Goal: Information Seeking & Learning: Learn about a topic

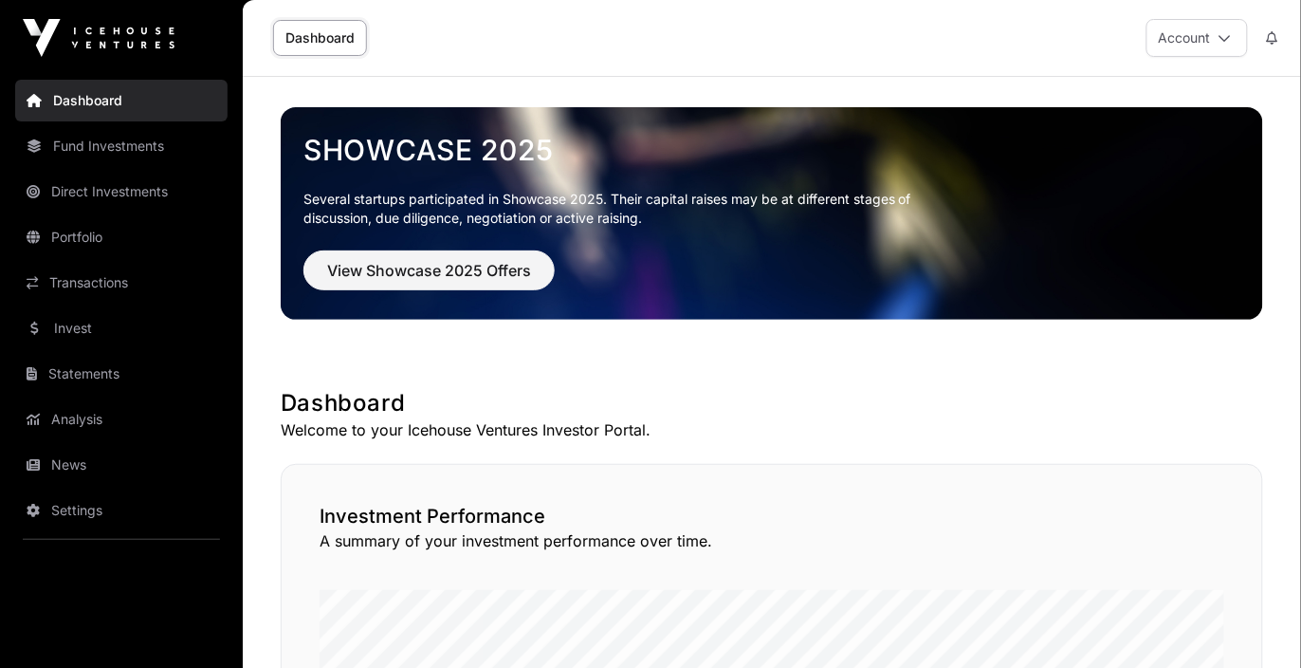
click at [152, 232] on link "Portfolio" at bounding box center [121, 237] width 212 height 42
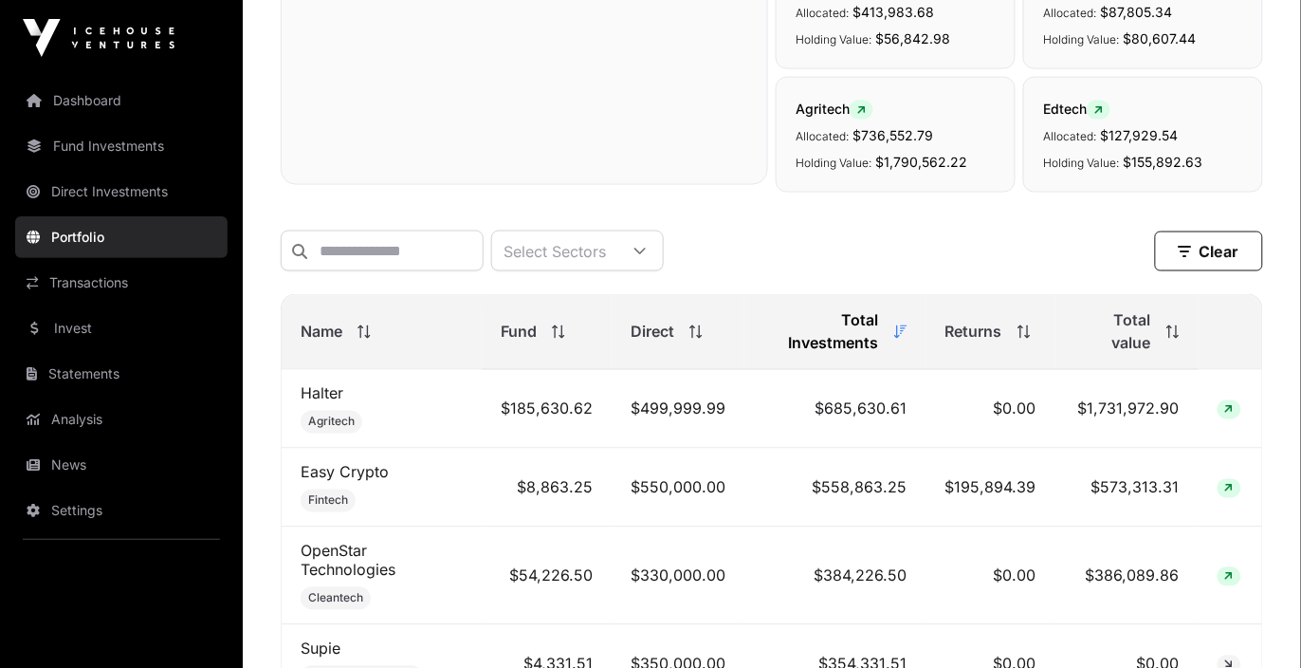
scroll to position [573, 0]
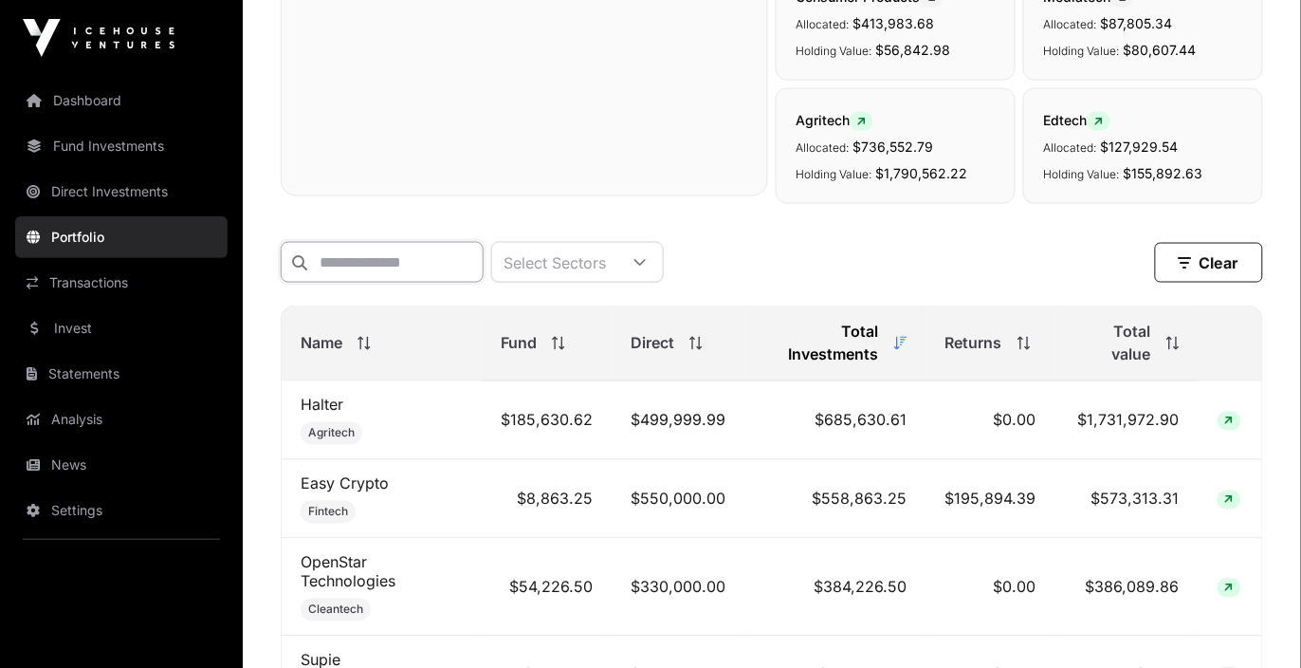
click at [421, 247] on input "text" at bounding box center [382, 262] width 203 height 41
paste input "*****"
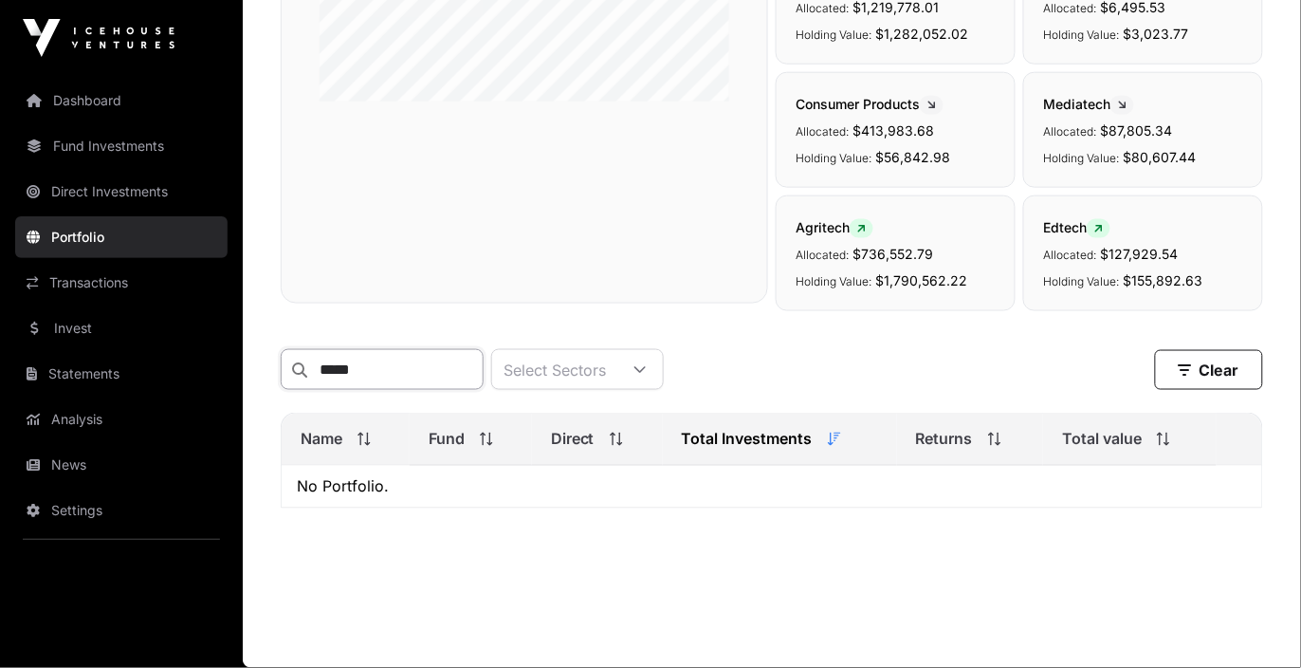
scroll to position [465, 0]
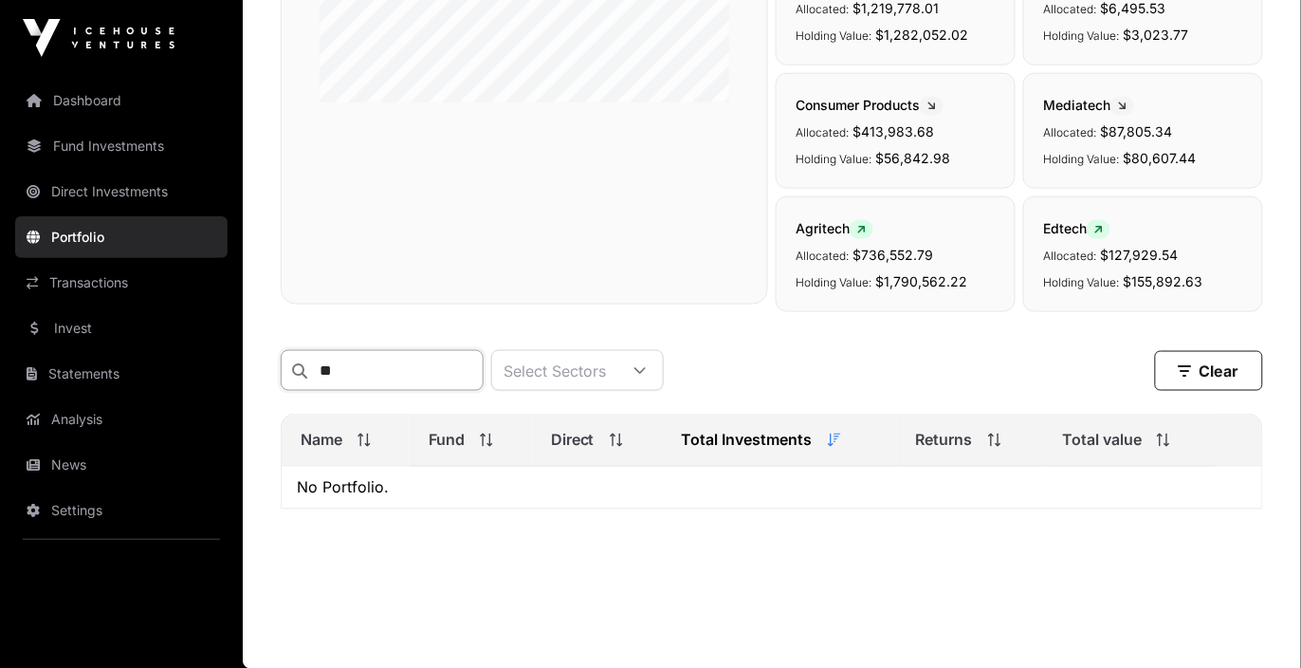
type input "*"
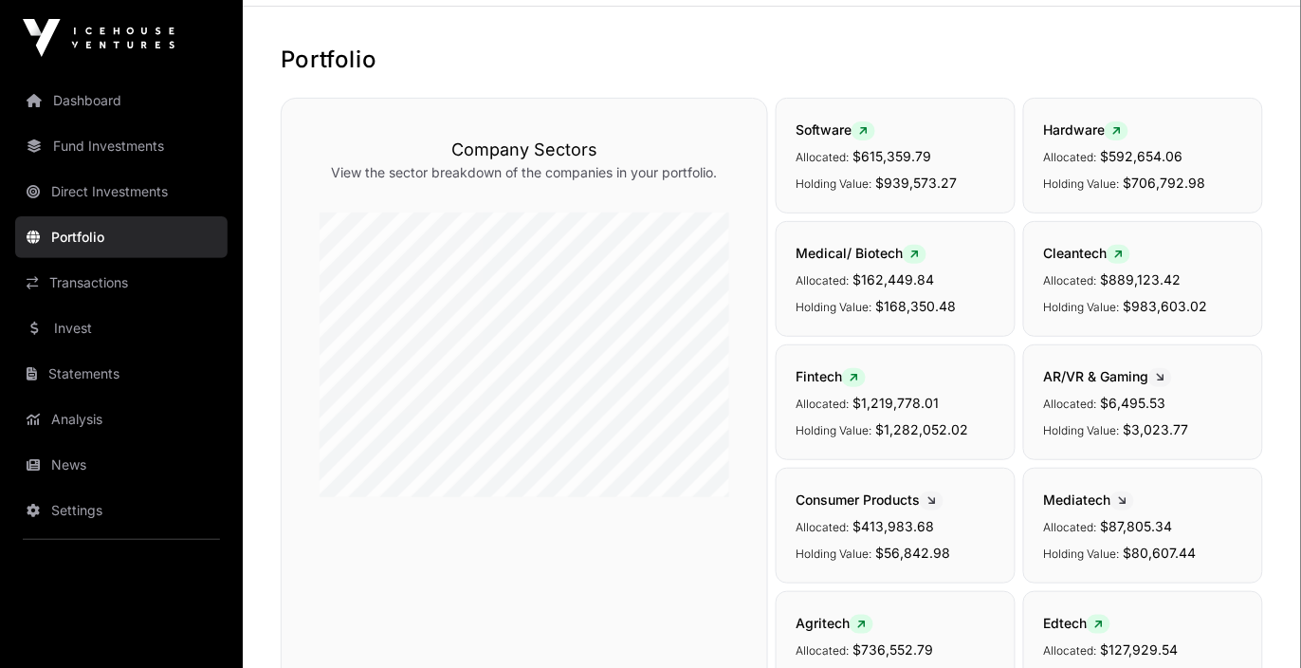
scroll to position [0, 0]
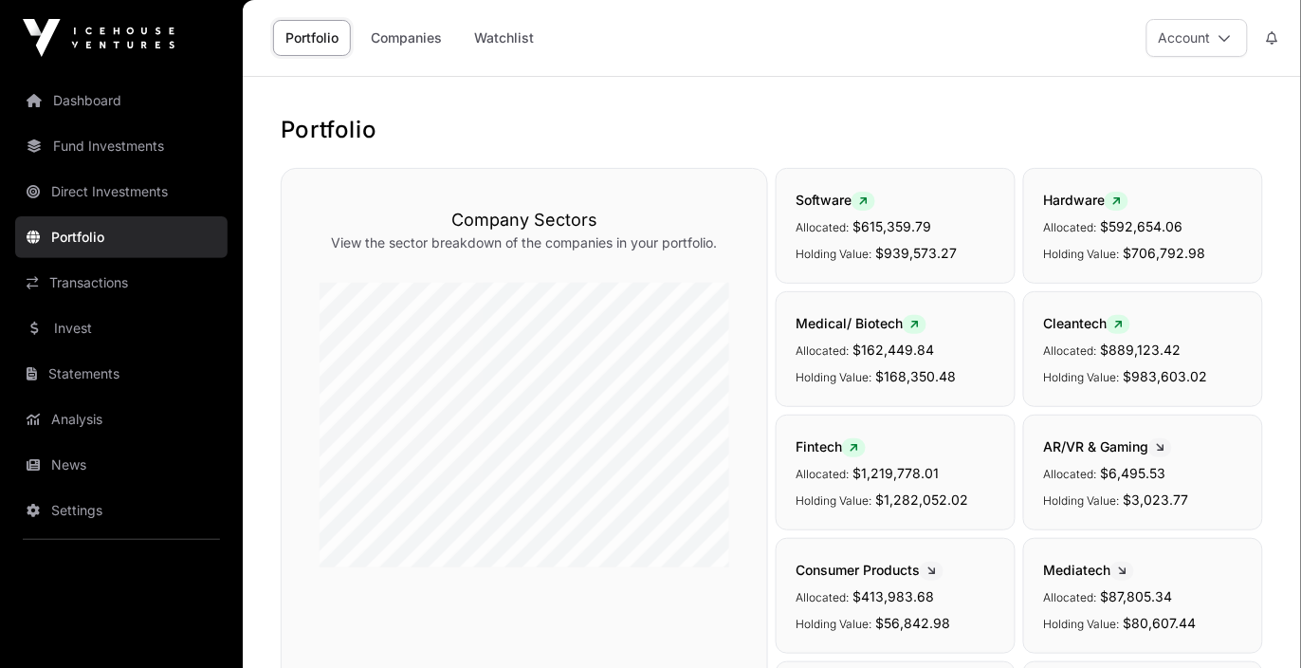
click at [406, 38] on link "Companies" at bounding box center [407, 38] width 96 height 36
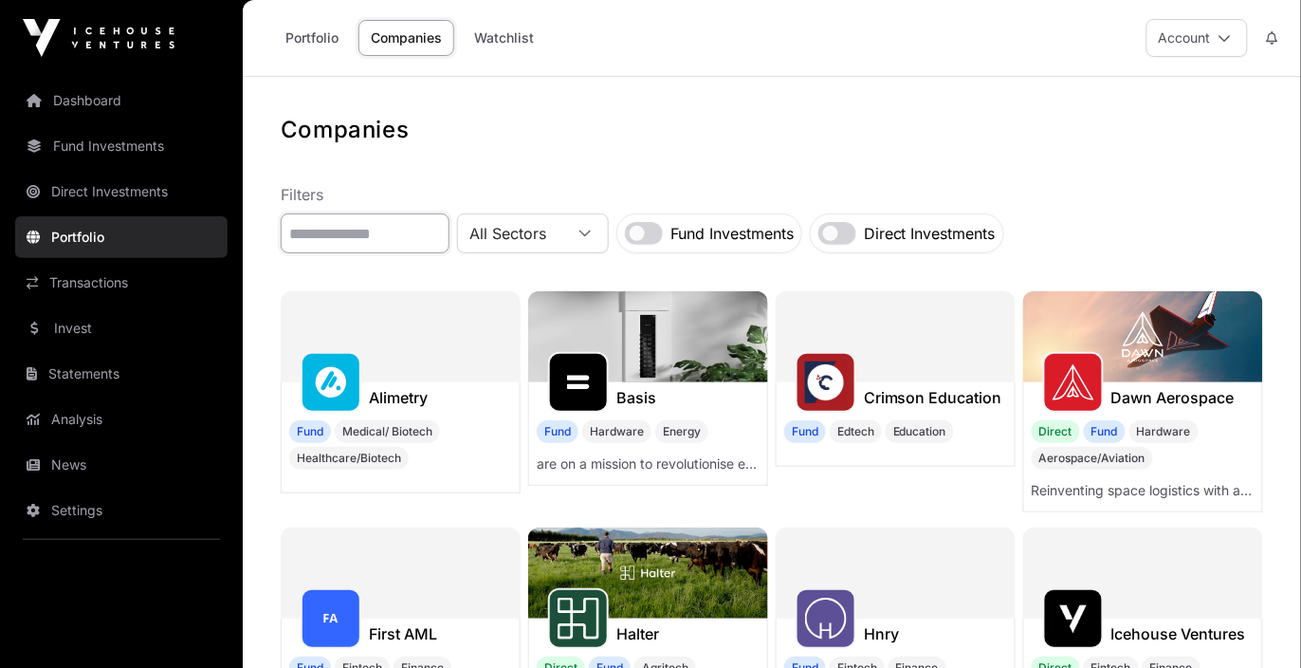
click at [357, 225] on input "text" at bounding box center [365, 233] width 169 height 40
paste input "*****"
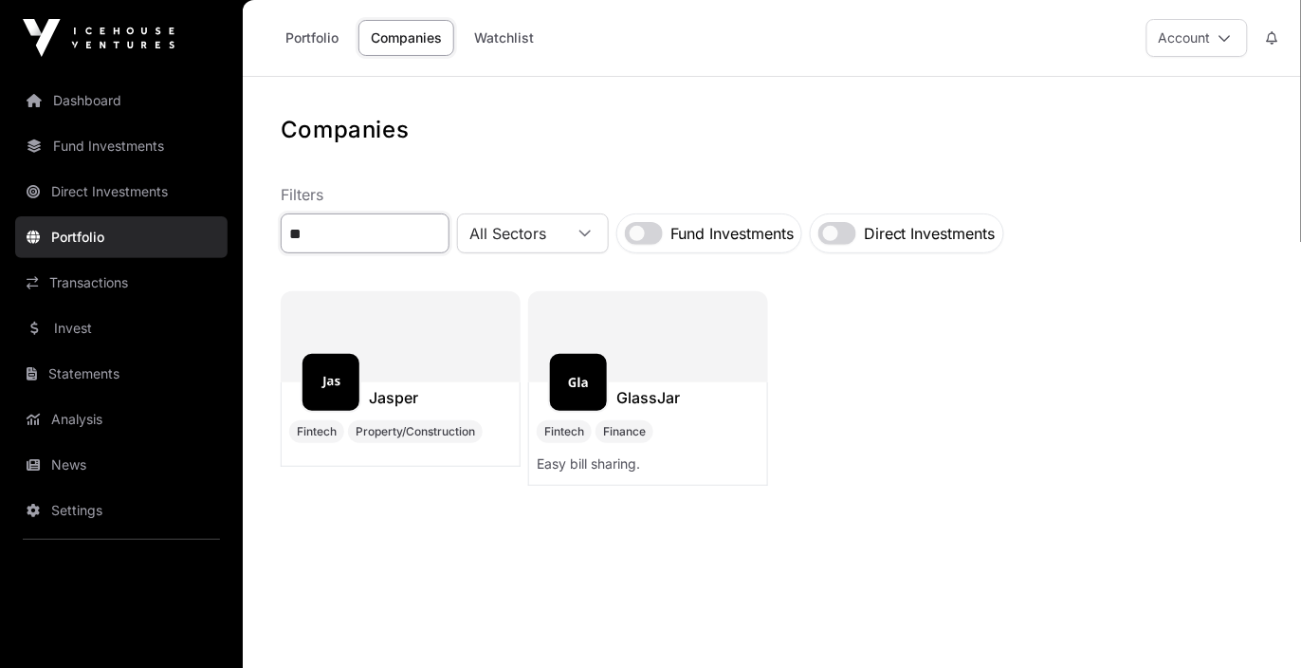
type input "*"
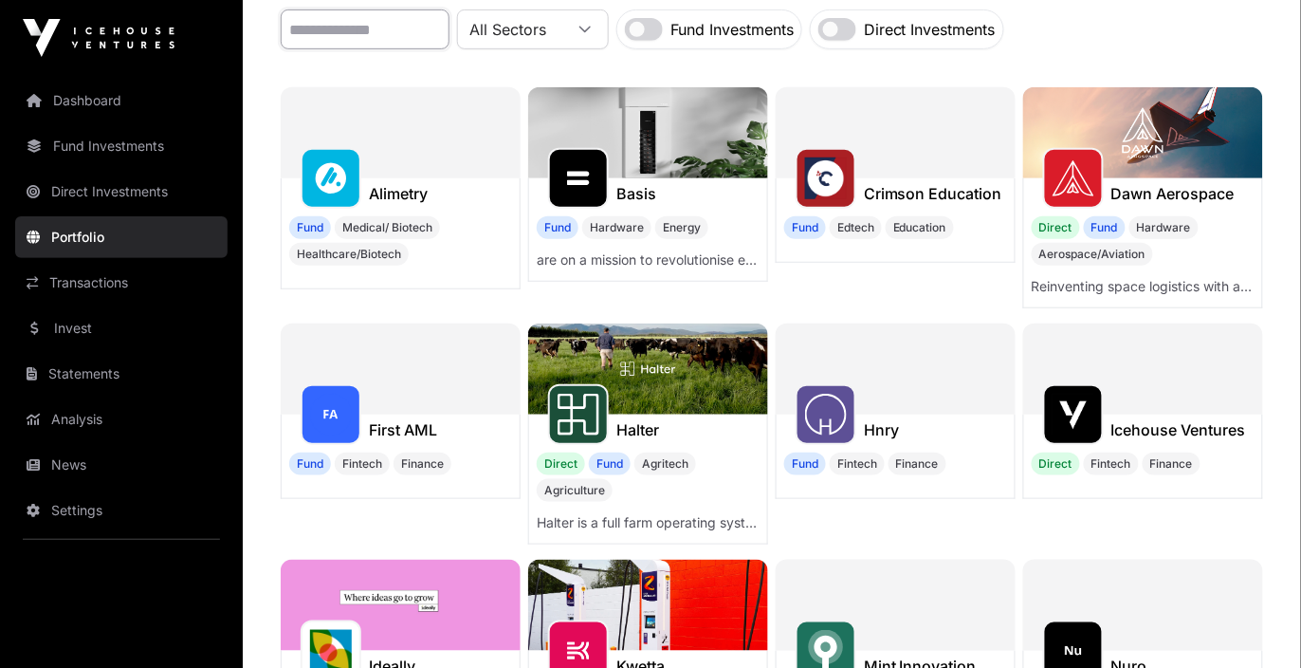
scroll to position [206, 0]
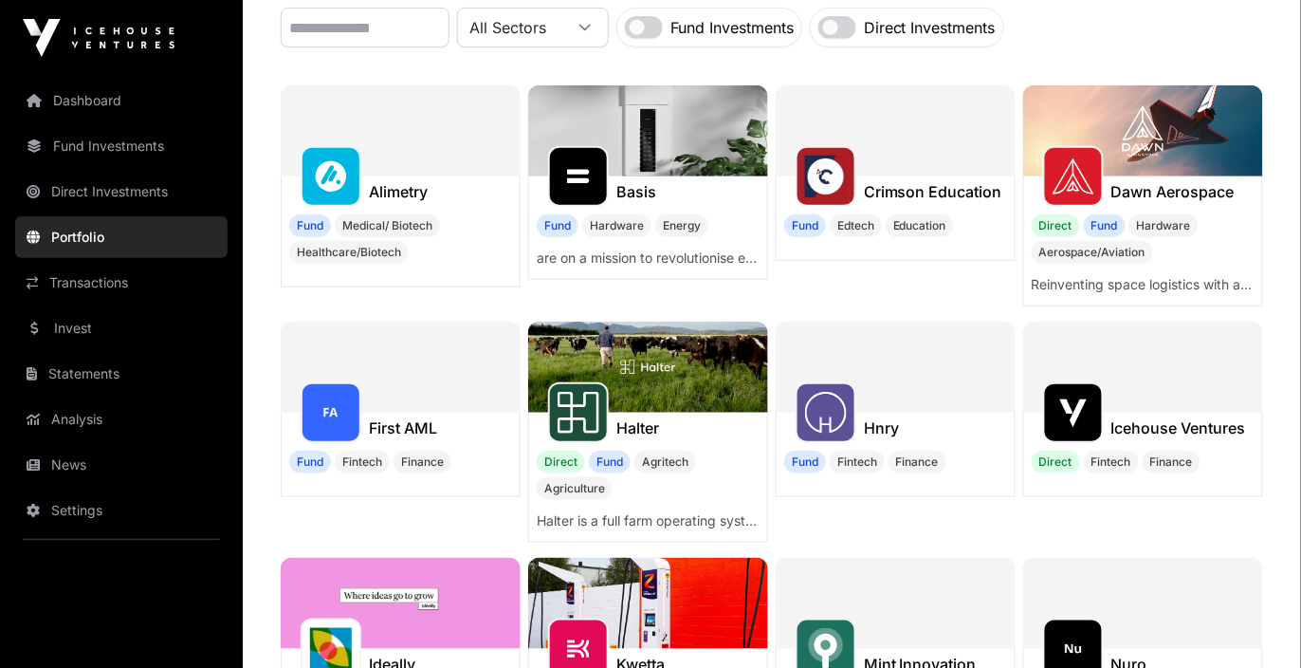
click at [149, 144] on link "Fund Investments" at bounding box center [121, 146] width 212 height 42
click at [138, 101] on link "Dashboard" at bounding box center [121, 101] width 212 height 42
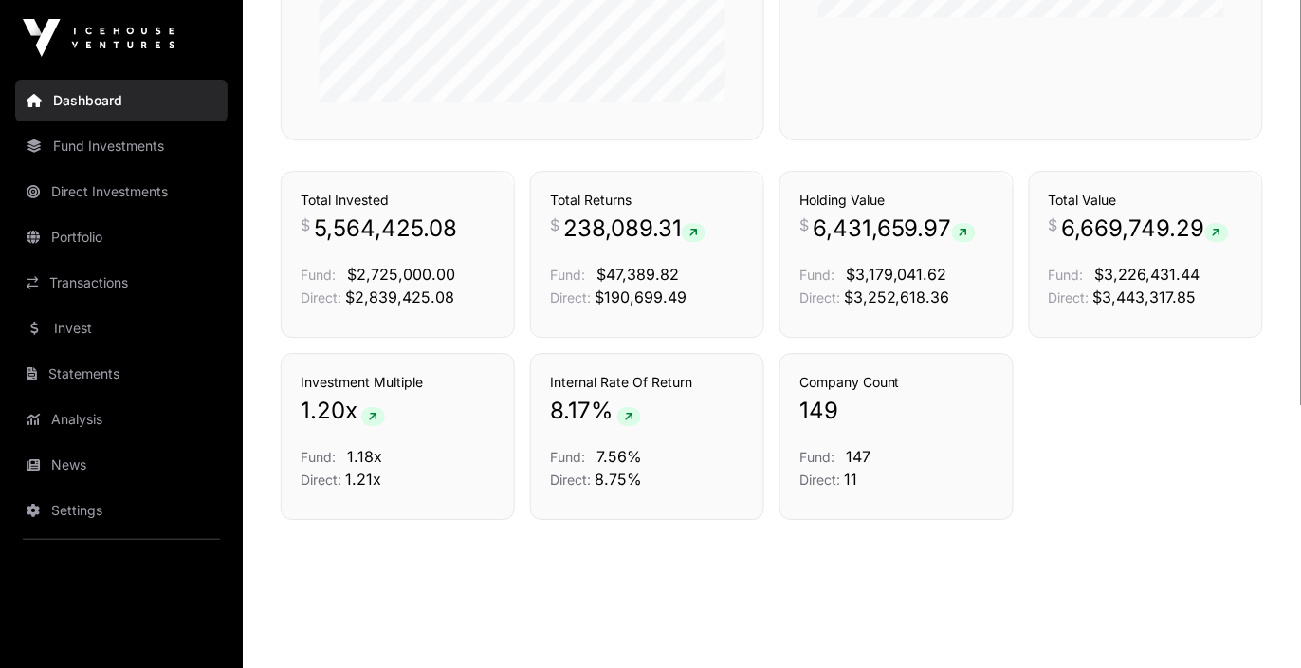
scroll to position [1294, 0]
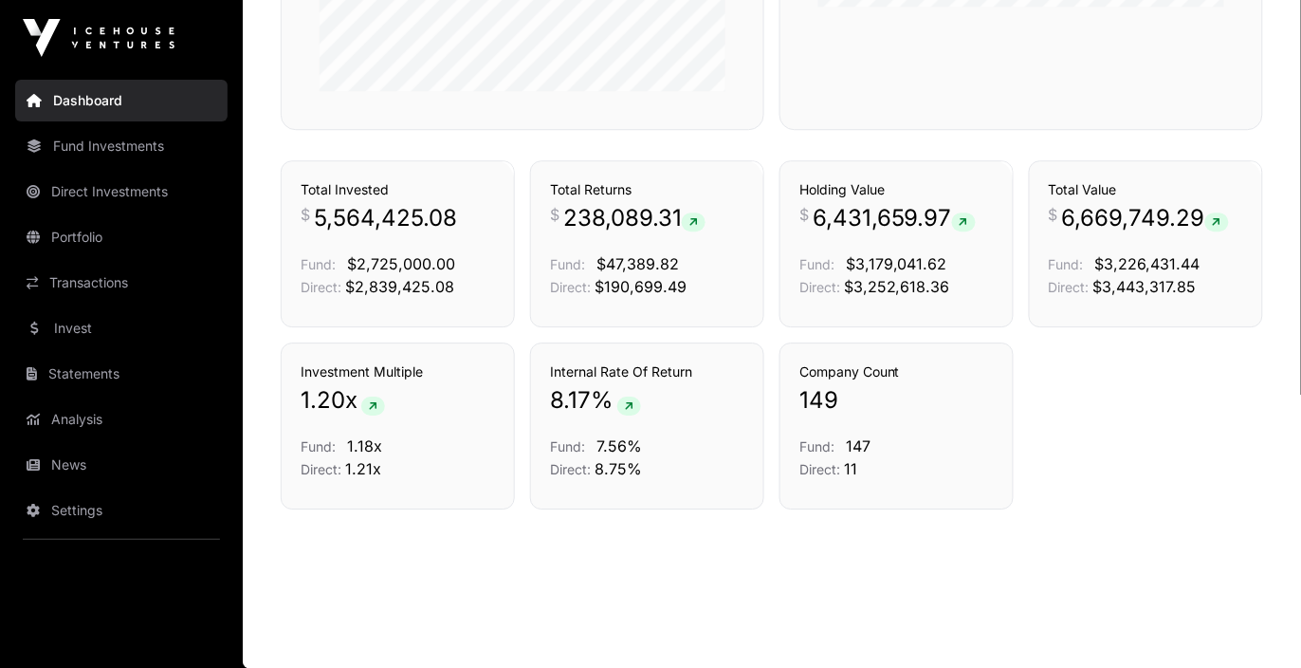
click at [117, 415] on link "Analysis" at bounding box center [121, 419] width 212 height 42
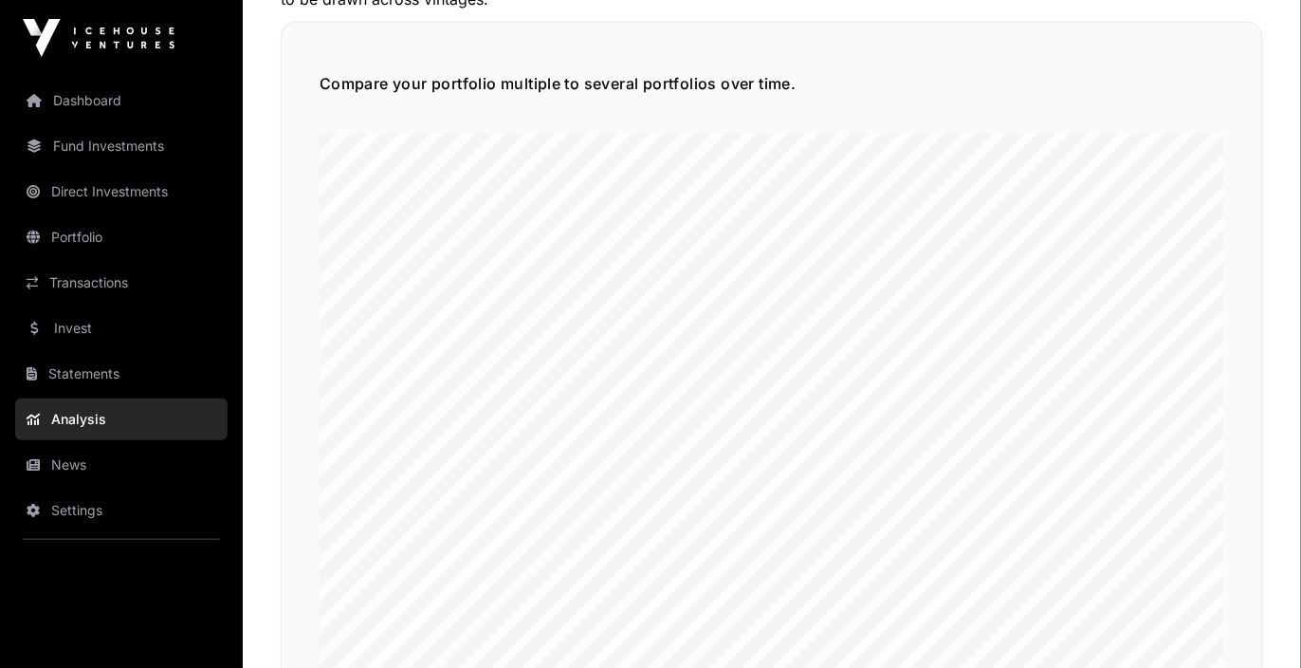
scroll to position [4525, 0]
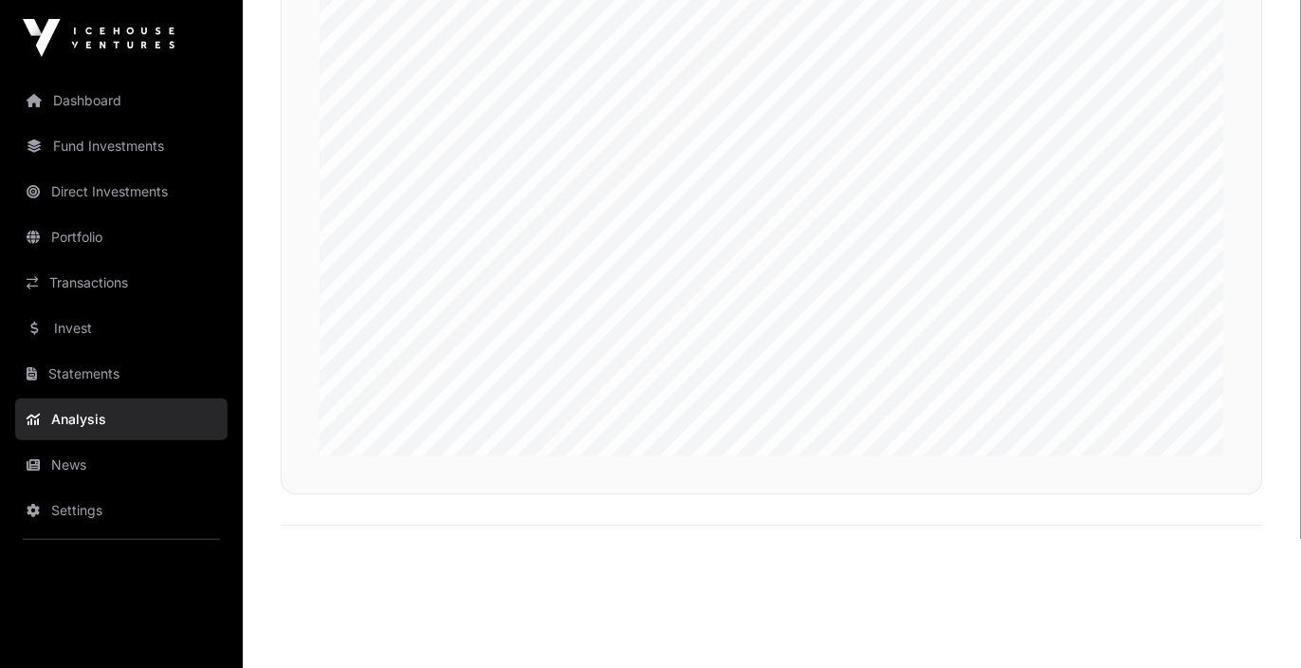
click at [111, 109] on link "Dashboard" at bounding box center [121, 101] width 212 height 42
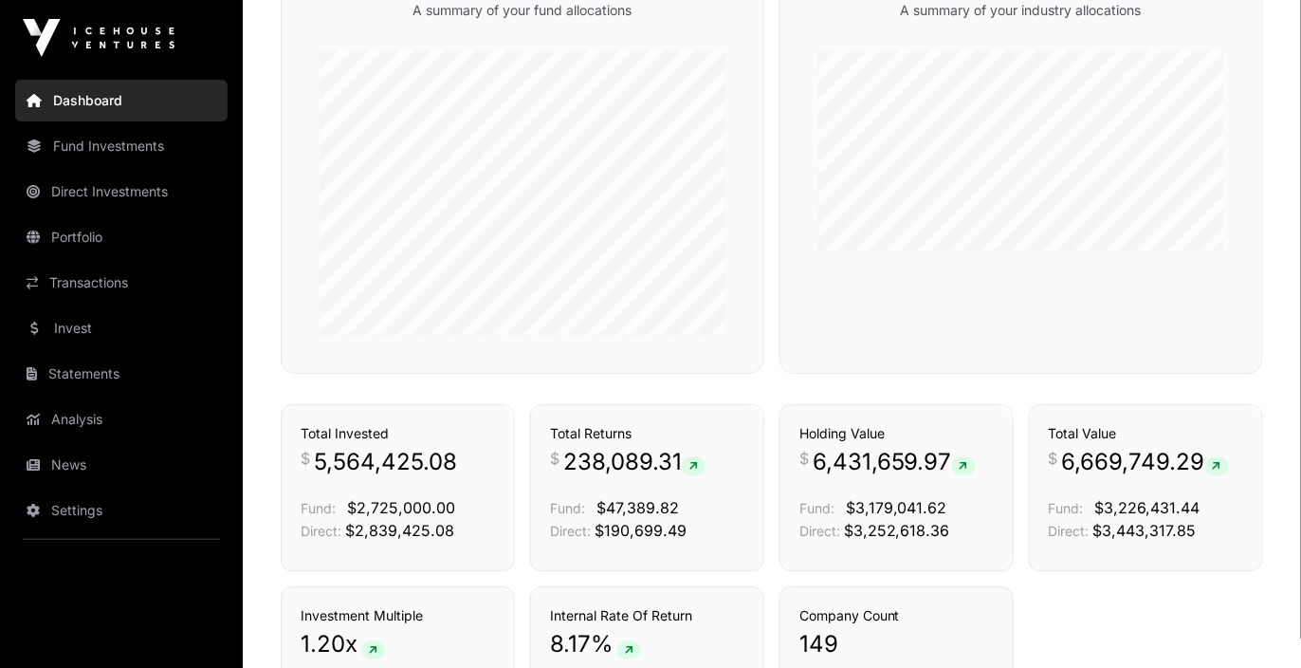
scroll to position [1294, 0]
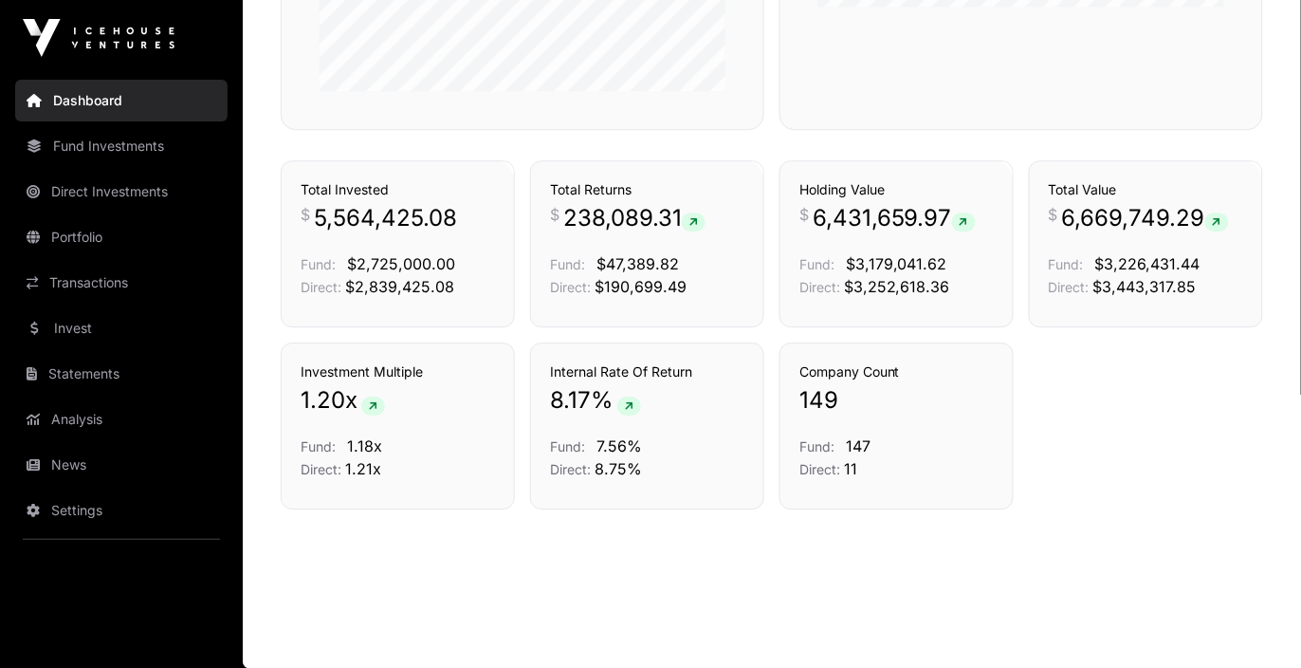
click at [92, 238] on link "Portfolio" at bounding box center [121, 237] width 212 height 42
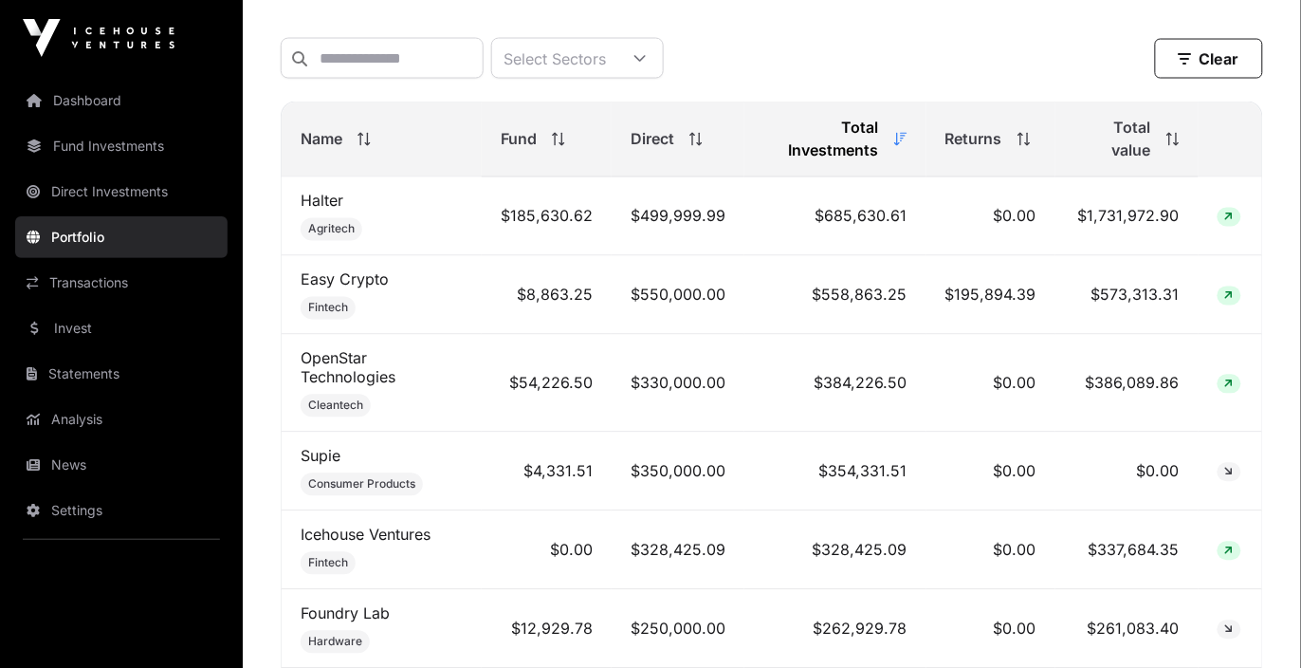
scroll to position [789, 0]
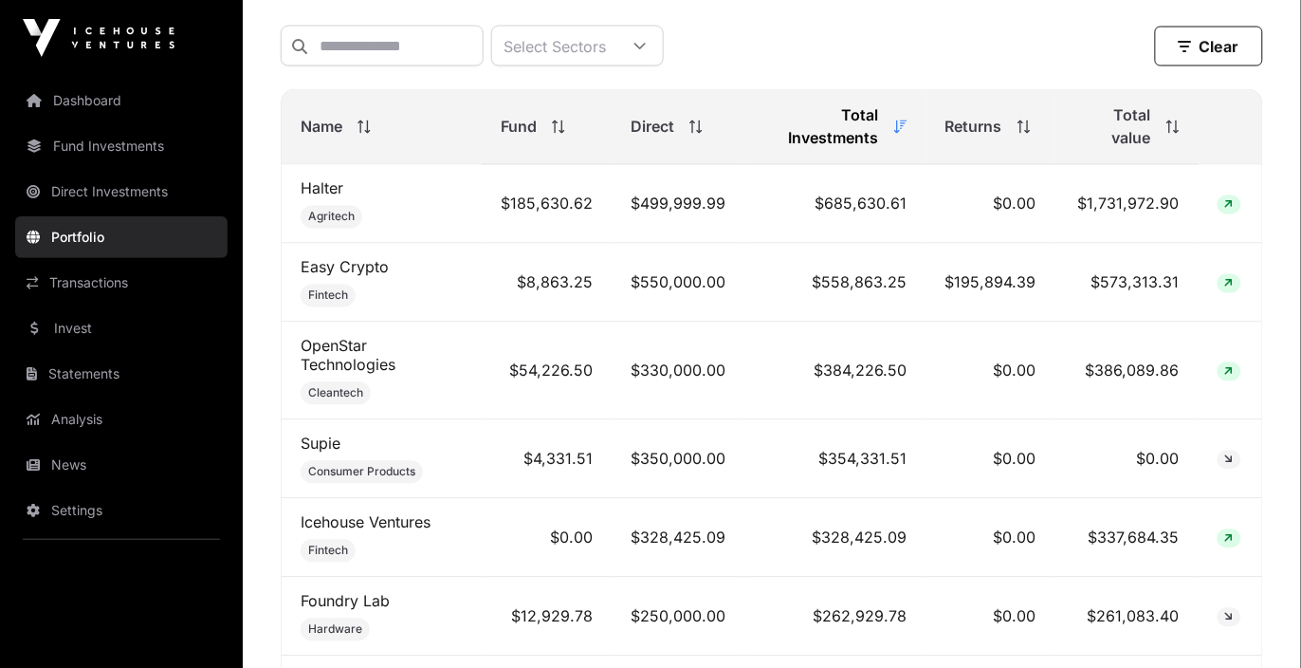
click at [1134, 124] on span "Total value" at bounding box center [1113, 127] width 77 height 46
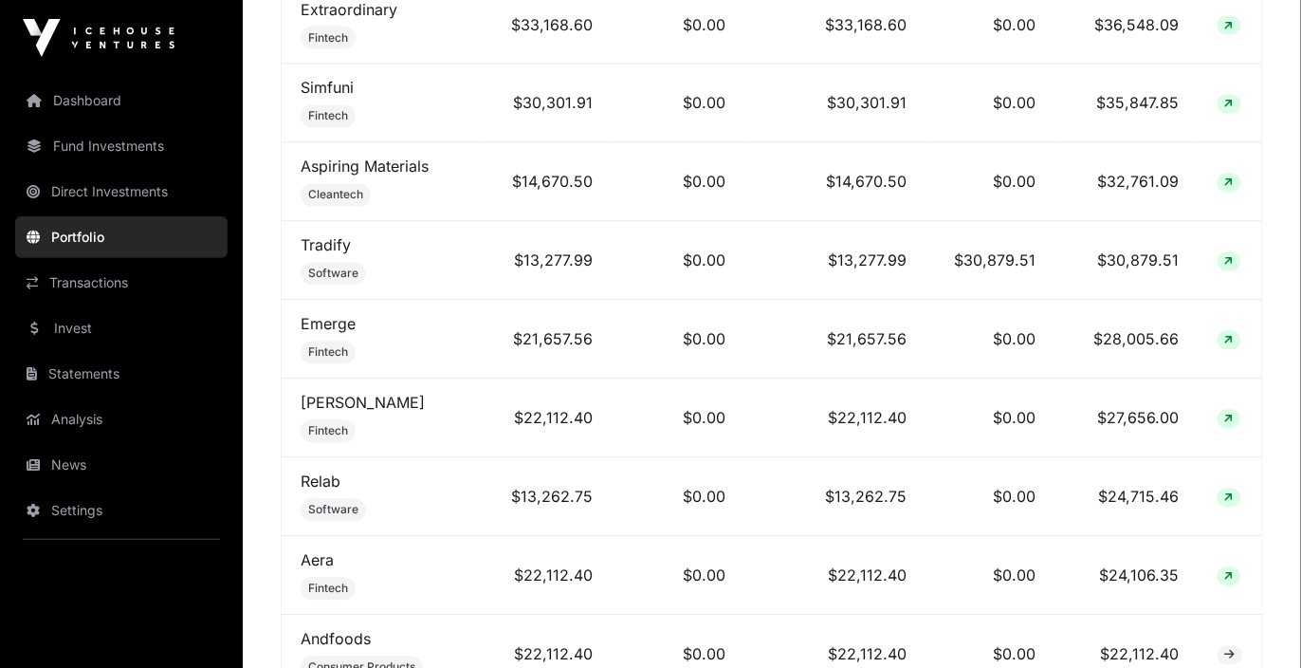
scroll to position [2677, 0]
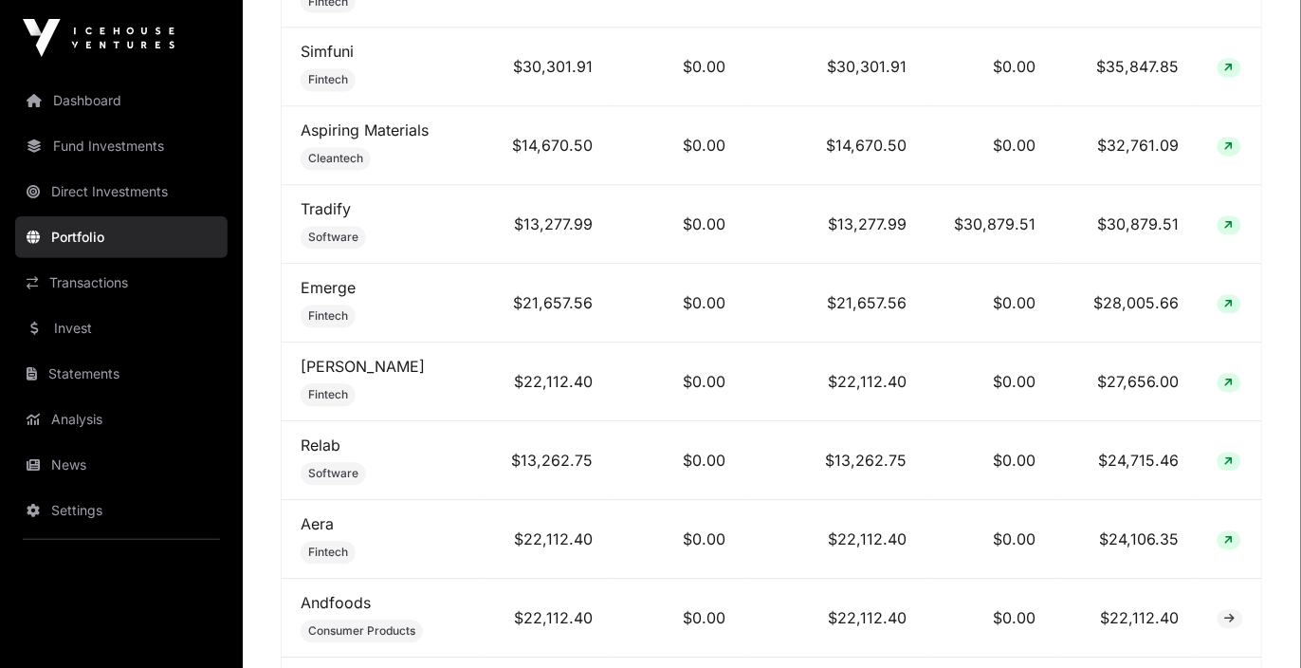
click at [321, 515] on link "Aera" at bounding box center [317, 524] width 33 height 19
